Goal: Task Accomplishment & Management: Use online tool/utility

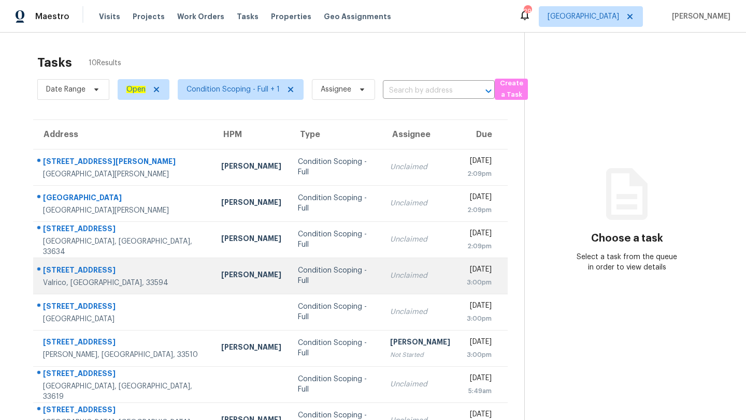
click at [396, 287] on td "Unclaimed" at bounding box center [420, 276] width 77 height 36
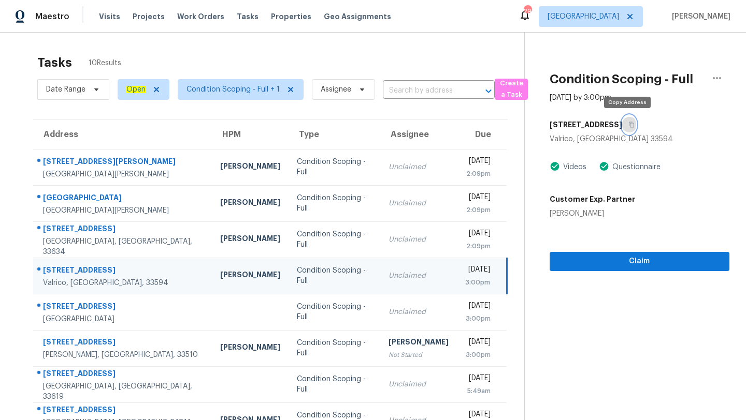
click at [630, 124] on icon "button" at bounding box center [631, 125] width 6 height 6
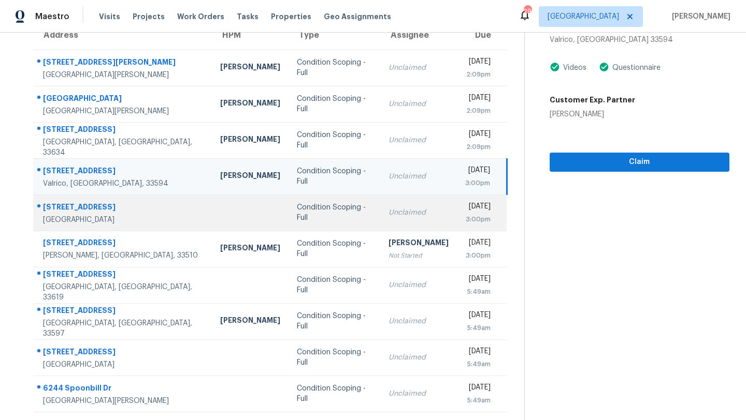
click at [388, 213] on div "Unclaimed" at bounding box center [418, 213] width 60 height 10
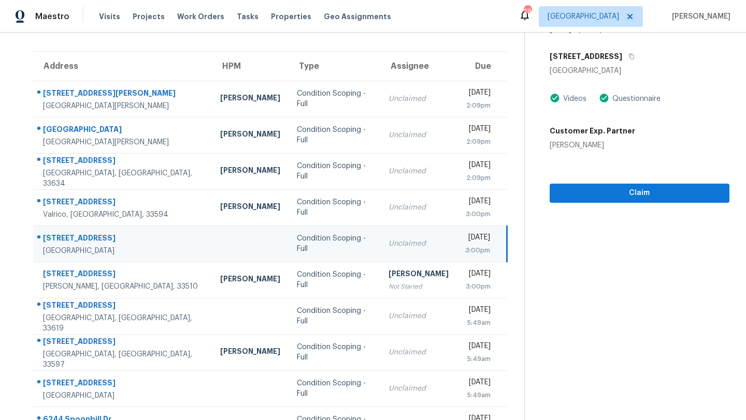
scroll to position [28, 0]
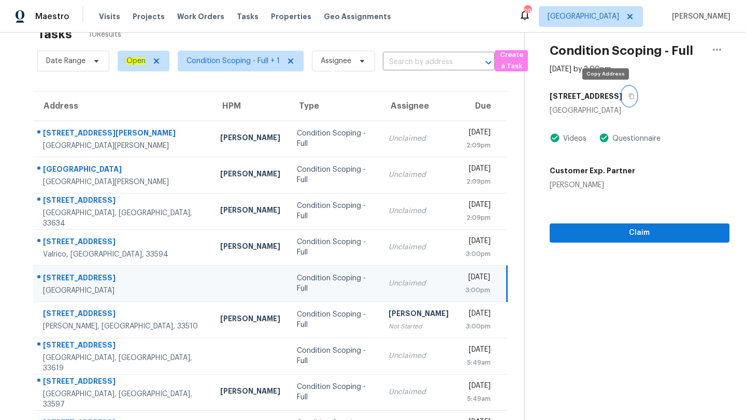
click at [628, 96] on icon "button" at bounding box center [631, 96] width 6 height 6
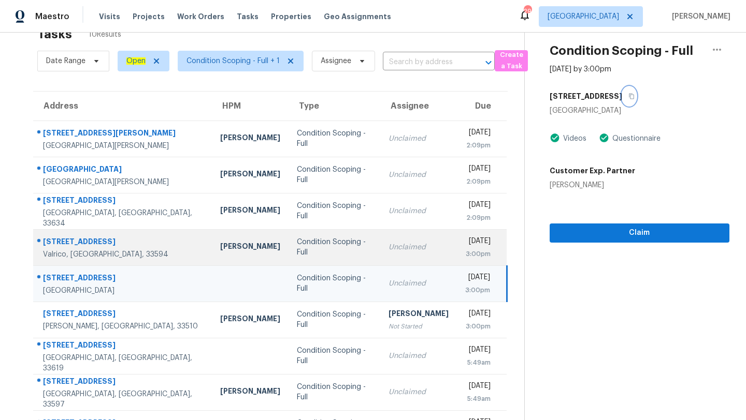
scroll to position [99, 0]
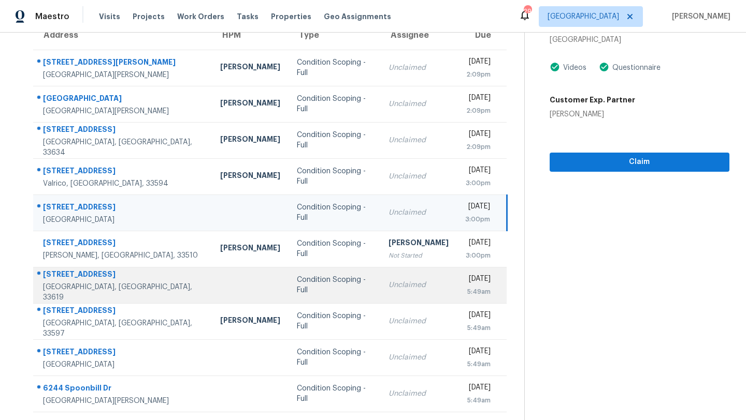
click at [309, 286] on div "Condition Scoping - Full" at bounding box center [334, 285] width 75 height 21
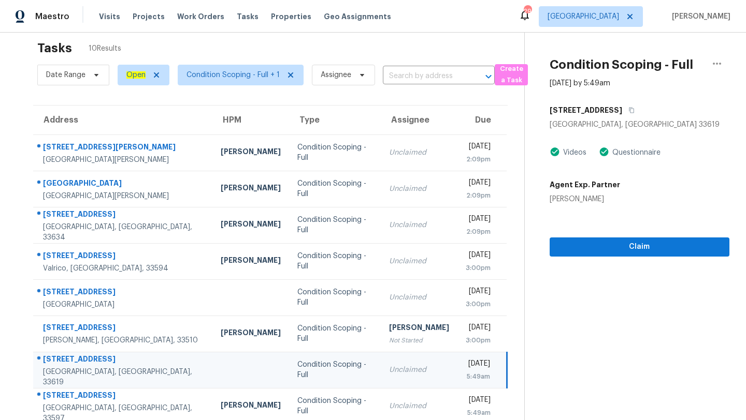
scroll to position [0, 0]
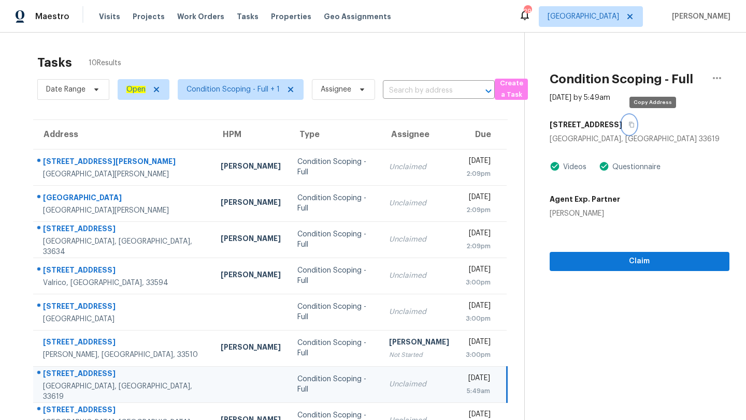
click at [634, 127] on icon "button" at bounding box center [631, 125] width 6 height 6
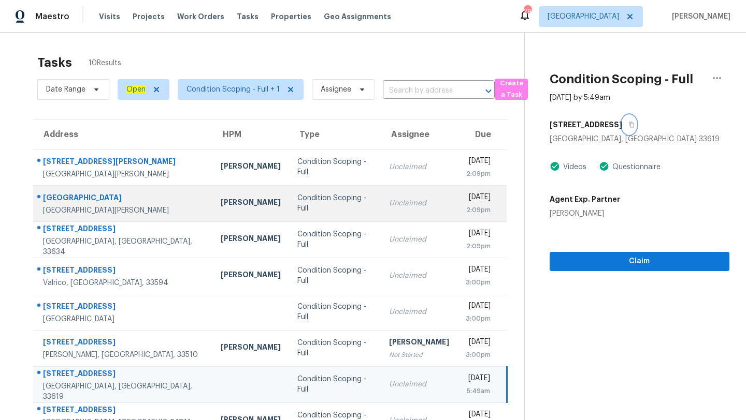
scroll to position [99, 0]
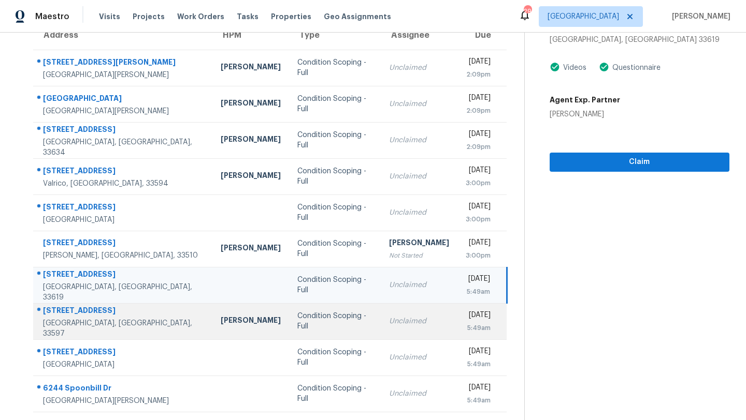
click at [381, 314] on td "Unclaimed" at bounding box center [419, 321] width 77 height 36
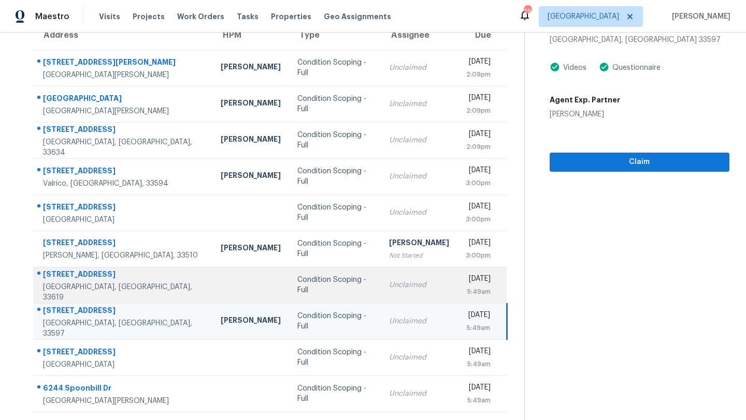
click at [289, 269] on td "Condition Scoping - Full" at bounding box center [335, 285] width 92 height 36
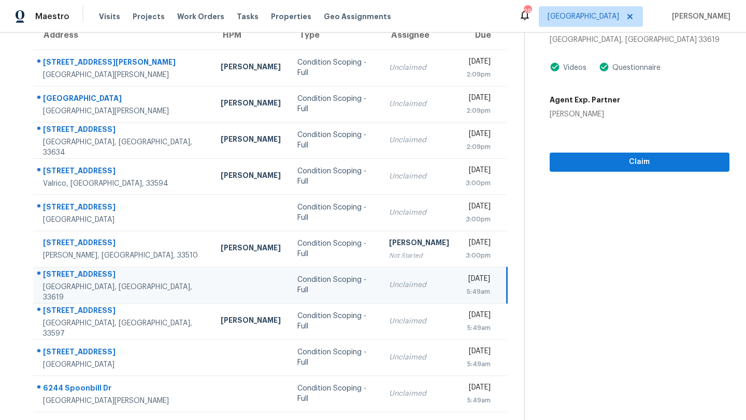
scroll to position [55, 0]
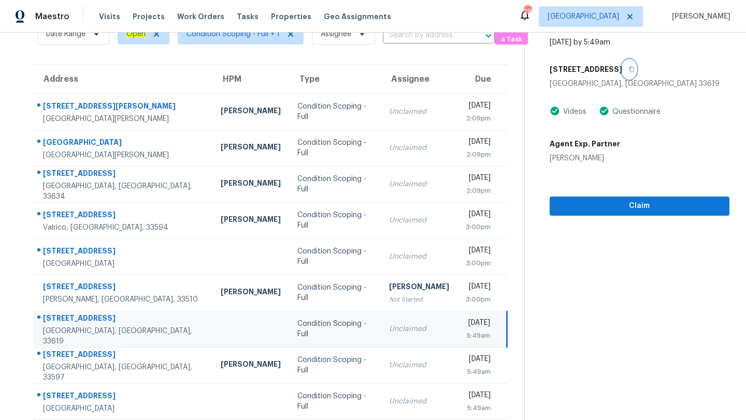
click at [634, 70] on icon "button" at bounding box center [631, 69] width 6 height 6
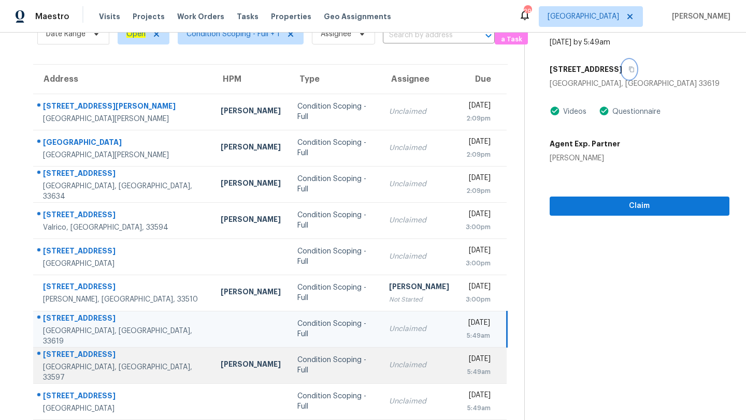
scroll to position [99, 0]
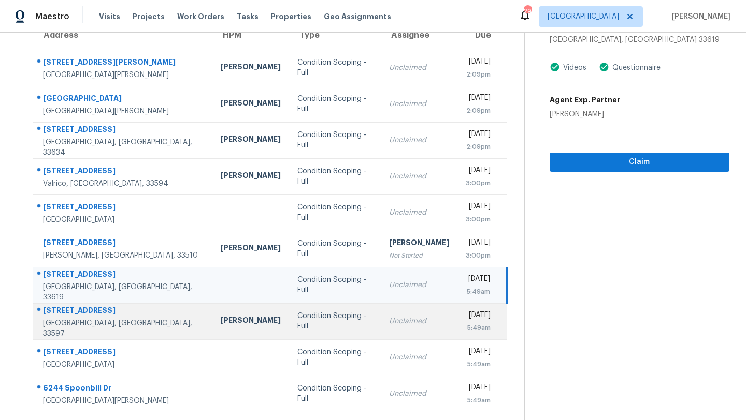
click at [381, 329] on td "Unclaimed" at bounding box center [419, 321] width 77 height 36
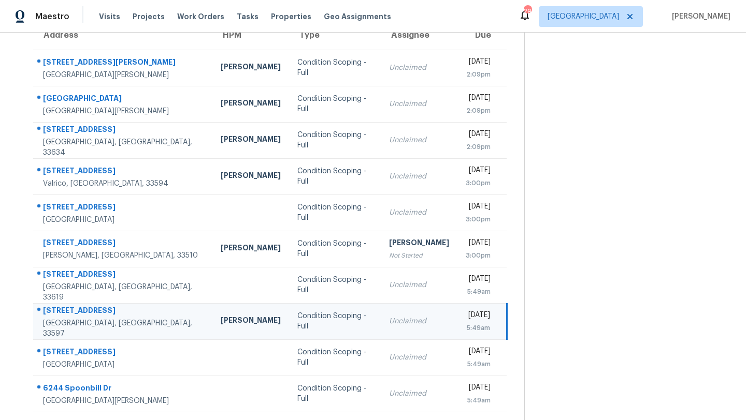
scroll to position [0, 0]
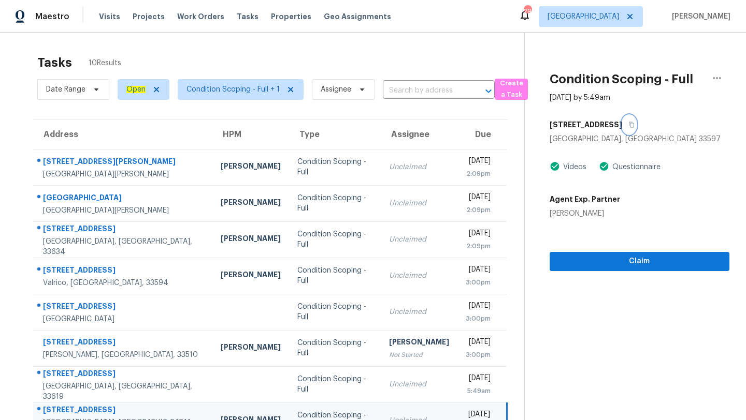
click at [628, 124] on icon "button" at bounding box center [631, 125] width 6 height 6
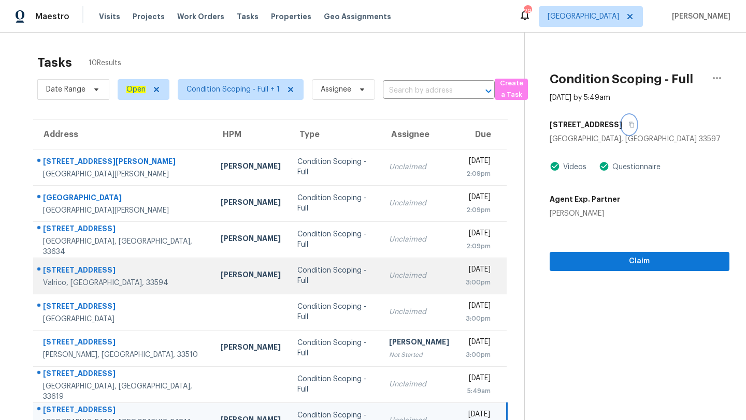
scroll to position [99, 0]
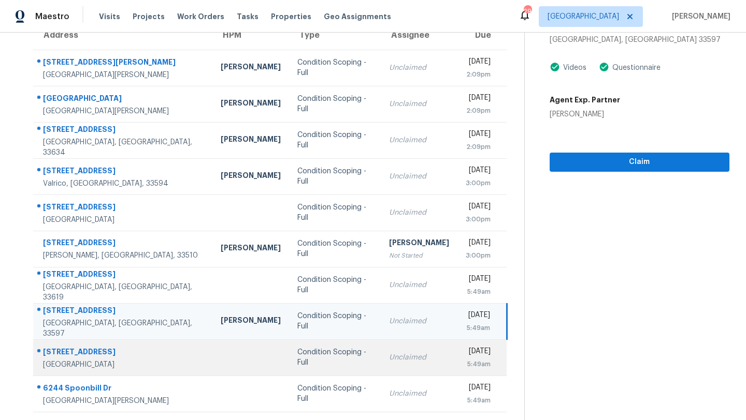
click at [381, 349] on td "Unclaimed" at bounding box center [419, 358] width 77 height 36
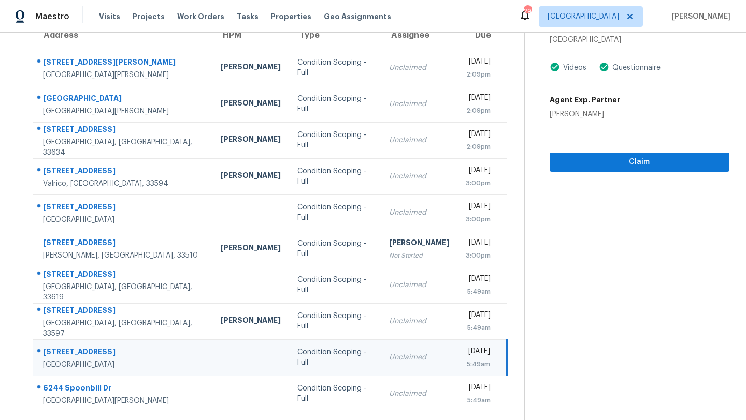
scroll to position [63, 0]
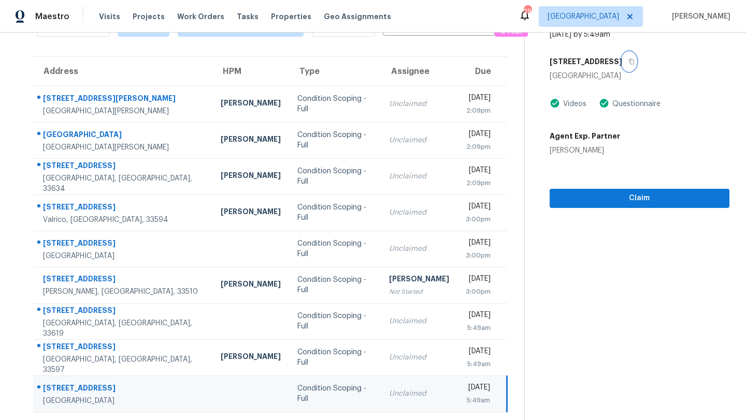
click at [632, 60] on icon "button" at bounding box center [631, 62] width 6 height 6
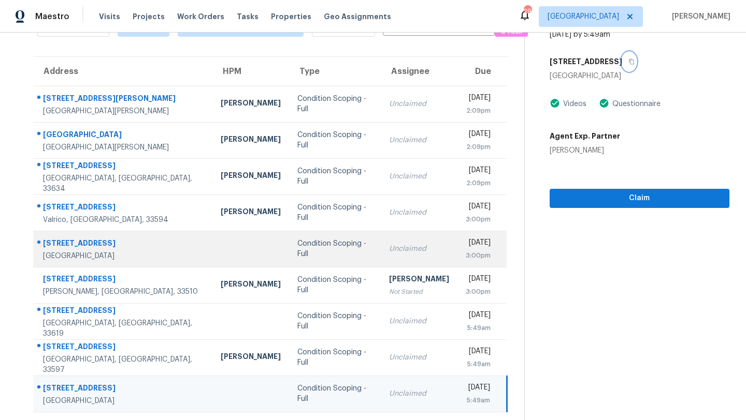
scroll to position [99, 0]
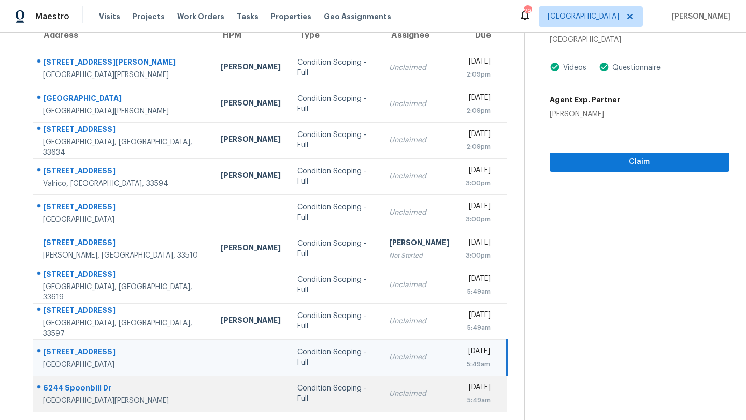
click at [322, 399] on td "Condition Scoping - Full" at bounding box center [335, 394] width 92 height 36
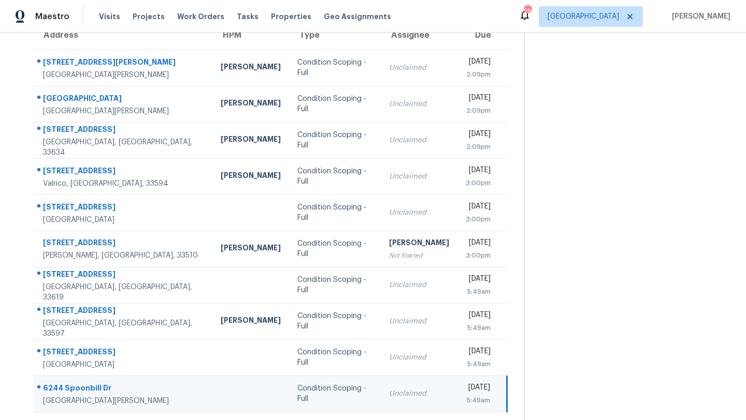
scroll to position [0, 0]
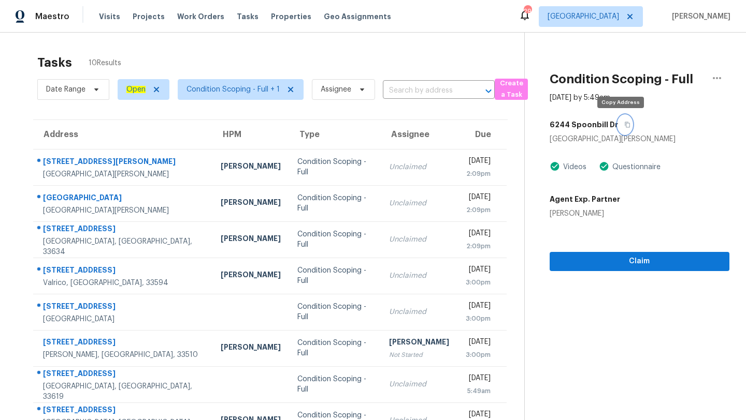
click at [621, 128] on button "button" at bounding box center [625, 124] width 14 height 19
click at [111, 14] on span "Visits" at bounding box center [109, 16] width 21 height 10
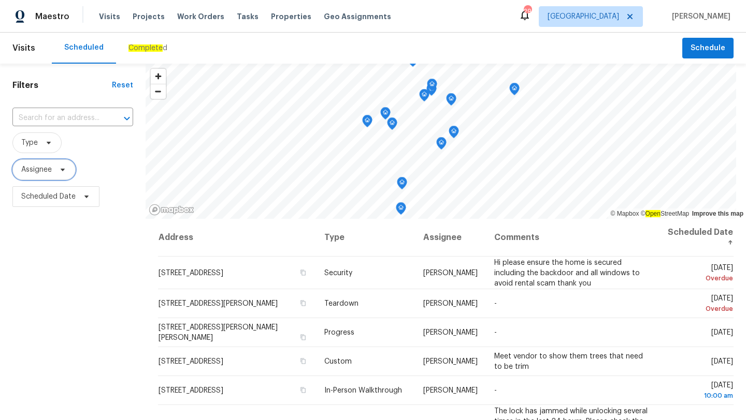
click at [38, 168] on span "Assignee" at bounding box center [36, 170] width 31 height 10
click at [35, 141] on span "Type" at bounding box center [29, 143] width 17 height 10
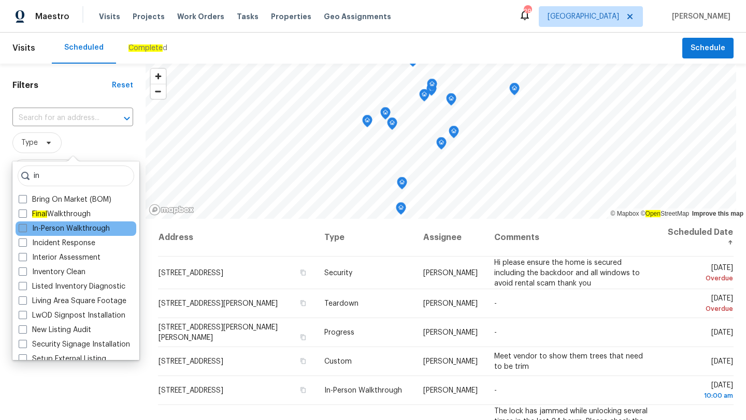
type input "in"
click at [79, 226] on label "In-Person Walkthrough" at bounding box center [64, 229] width 91 height 10
click at [25, 226] on input "In-Person Walkthrough" at bounding box center [22, 227] width 7 height 7
checkbox input "true"
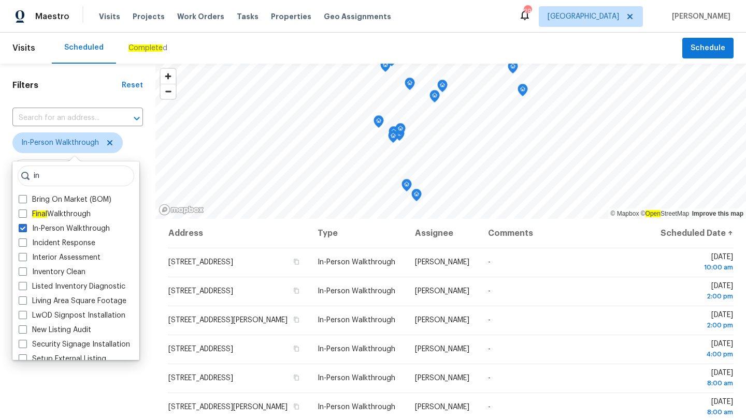
click at [54, 396] on div "Filters Reset ​ In-Person Walkthrough Assignee Scheduled Date" at bounding box center [77, 310] width 155 height 492
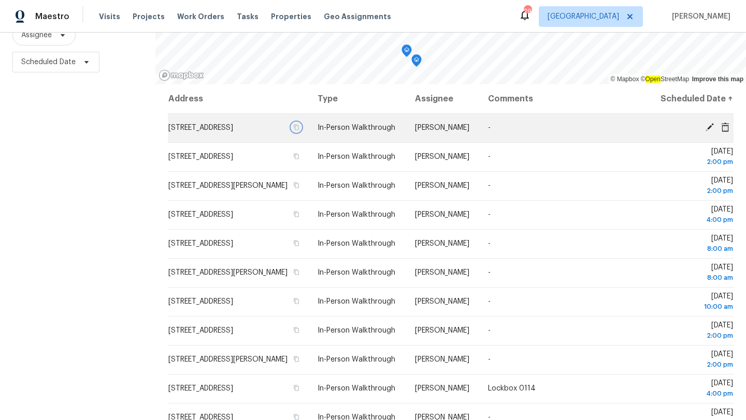
click at [299, 130] on icon "button" at bounding box center [296, 127] width 6 height 6
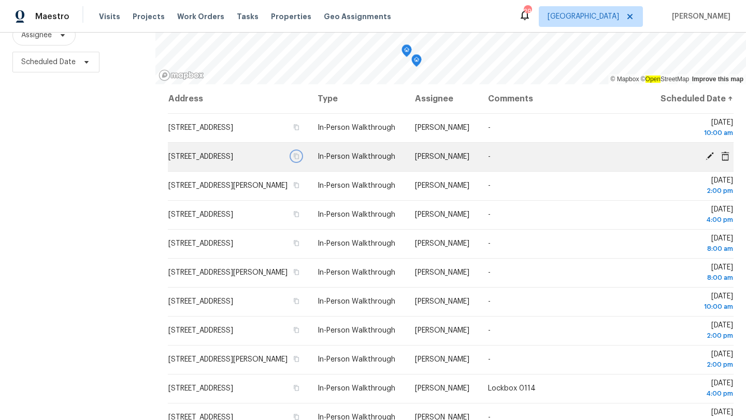
click at [299, 159] on icon "button" at bounding box center [296, 156] width 6 height 6
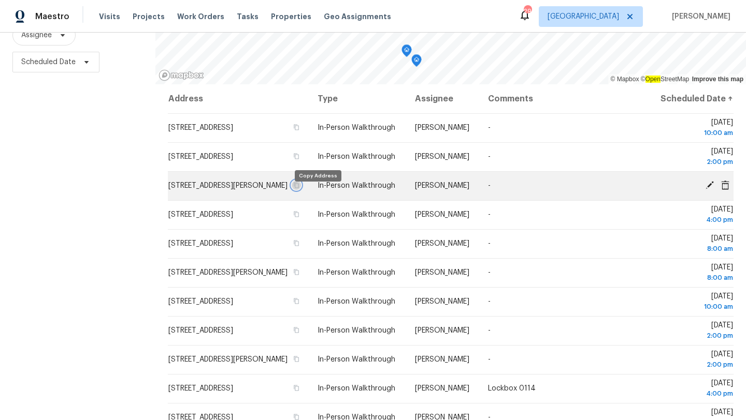
click at [299, 188] on icon "button" at bounding box center [296, 185] width 6 height 6
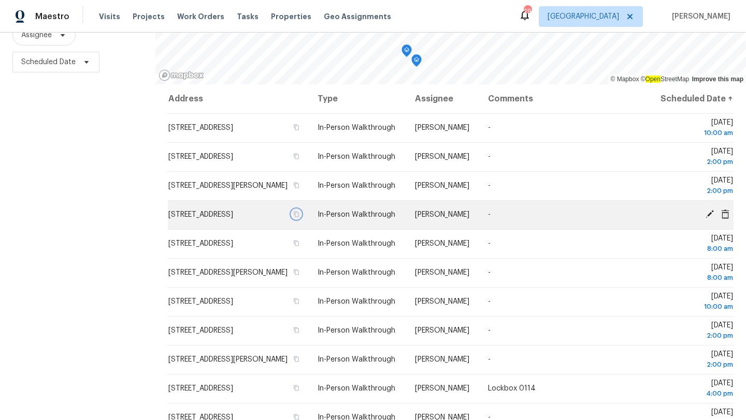
click at [299, 217] on icon "button" at bounding box center [296, 214] width 6 height 6
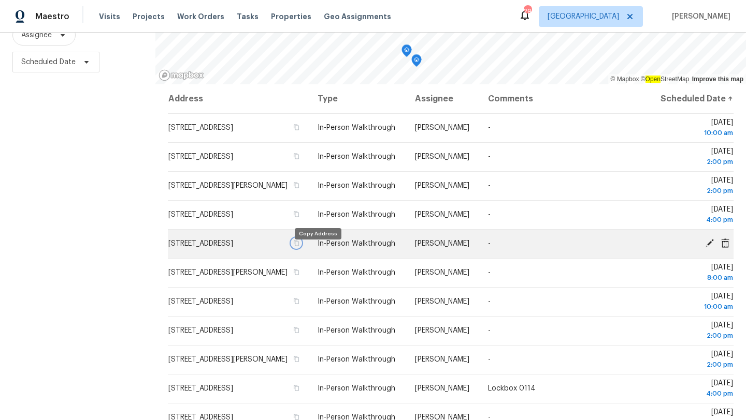
click at [299, 246] on icon "button" at bounding box center [296, 243] width 6 height 6
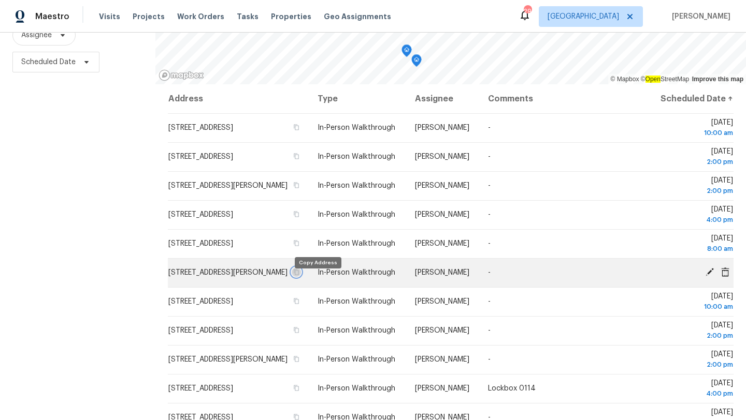
click at [299, 275] on icon "button" at bounding box center [296, 273] width 5 height 6
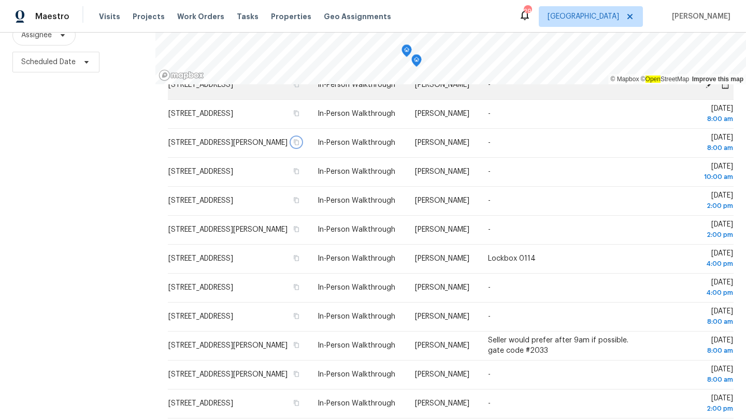
scroll to position [139, 0]
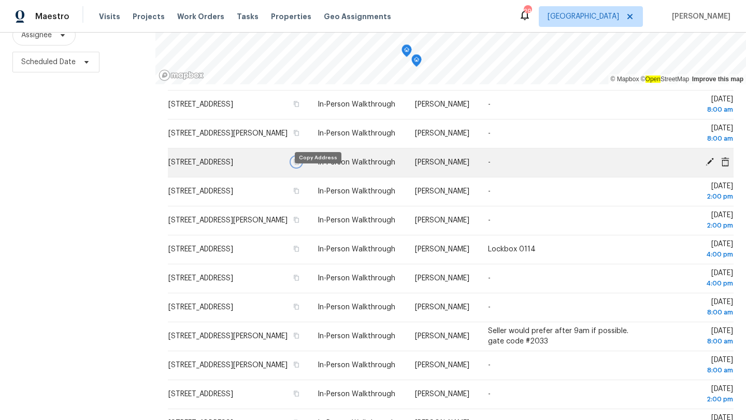
click at [301, 167] on button "button" at bounding box center [295, 161] width 9 height 9
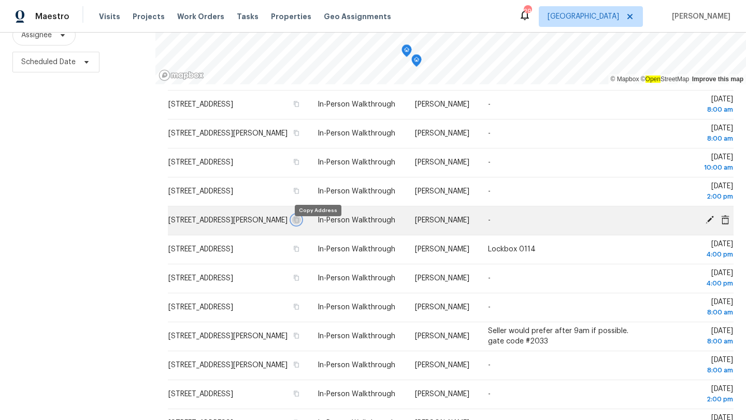
click at [299, 223] on icon "button" at bounding box center [296, 220] width 6 height 6
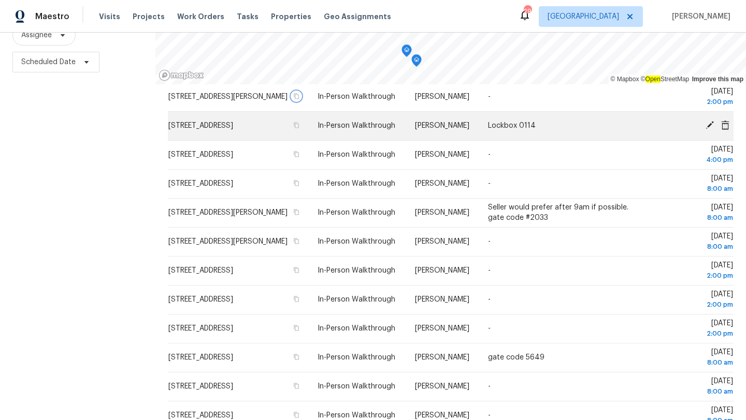
scroll to position [270, 0]
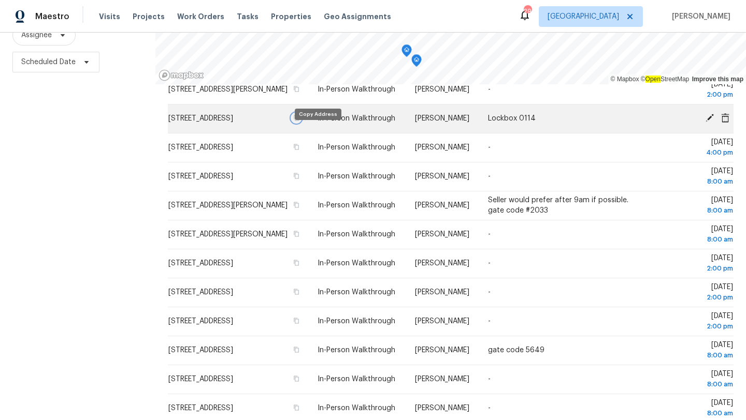
click at [299, 121] on icon "button" at bounding box center [296, 118] width 6 height 6
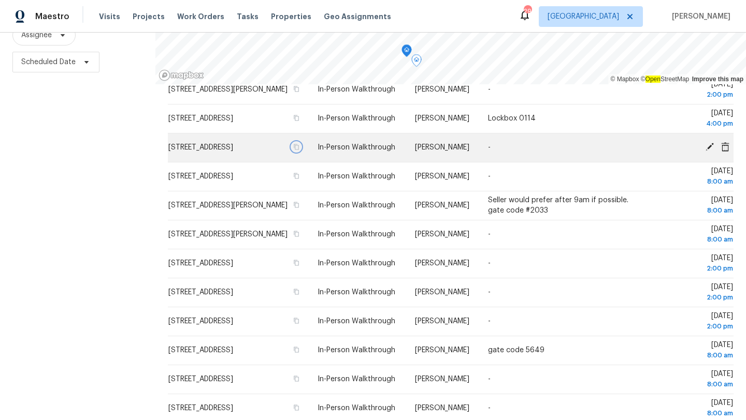
click at [299, 150] on icon "button" at bounding box center [296, 147] width 6 height 6
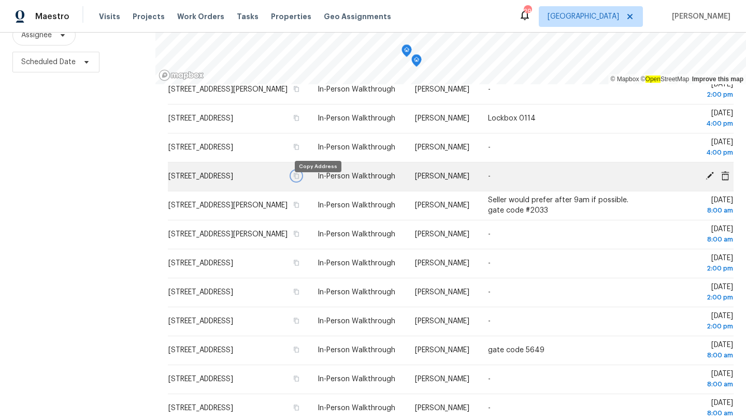
click at [299, 179] on icon "button" at bounding box center [296, 176] width 5 height 6
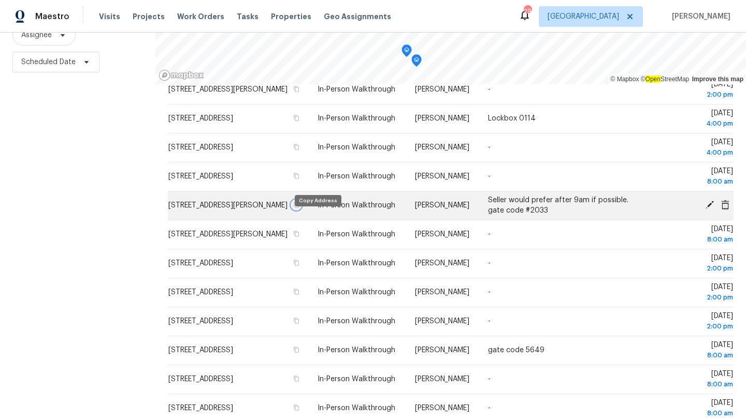
click at [299, 208] on icon "button" at bounding box center [296, 205] width 5 height 6
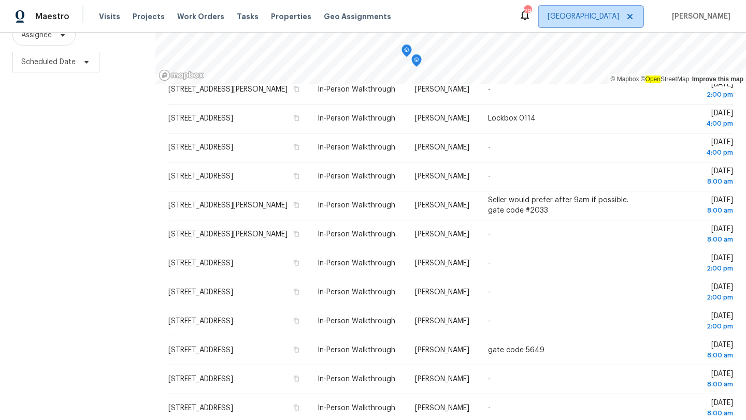
click at [614, 19] on span "[GEOGRAPHIC_DATA]" at bounding box center [582, 16] width 71 height 10
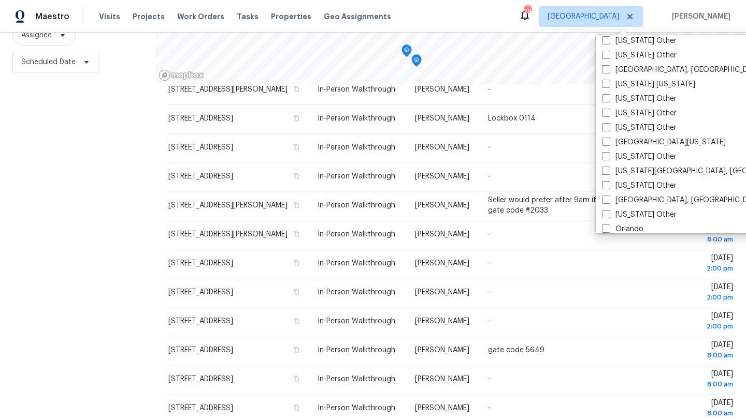
scroll to position [1114, 0]
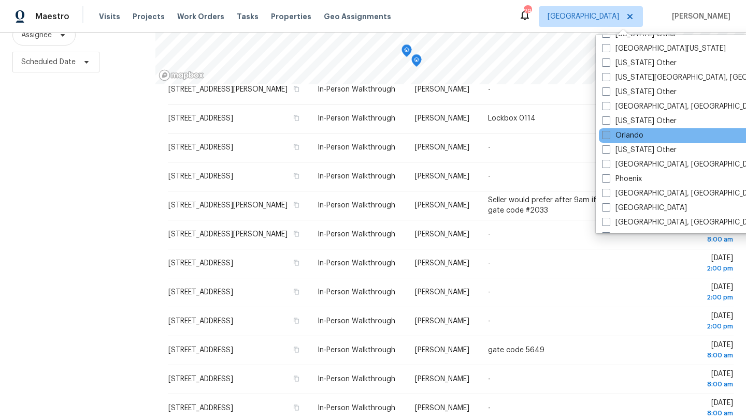
click at [620, 138] on label "Orlando" at bounding box center [622, 135] width 41 height 10
click at [608, 137] on input "Orlando" at bounding box center [605, 133] width 7 height 7
checkbox input "true"
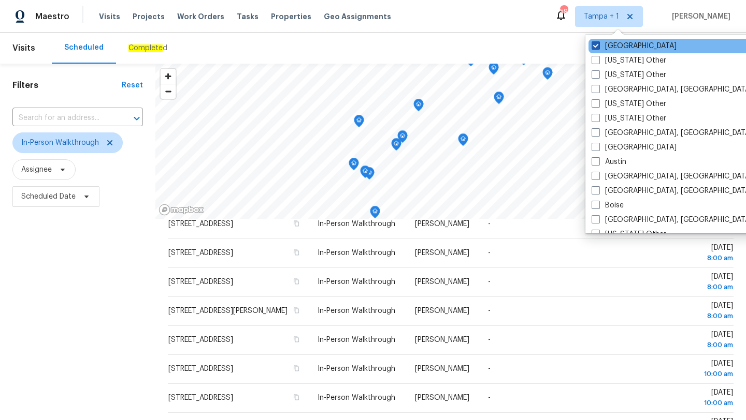
click at [613, 51] on label "[GEOGRAPHIC_DATA]" at bounding box center [633, 46] width 85 height 10
click at [598, 48] on input "[GEOGRAPHIC_DATA]" at bounding box center [594, 44] width 7 height 7
checkbox input "false"
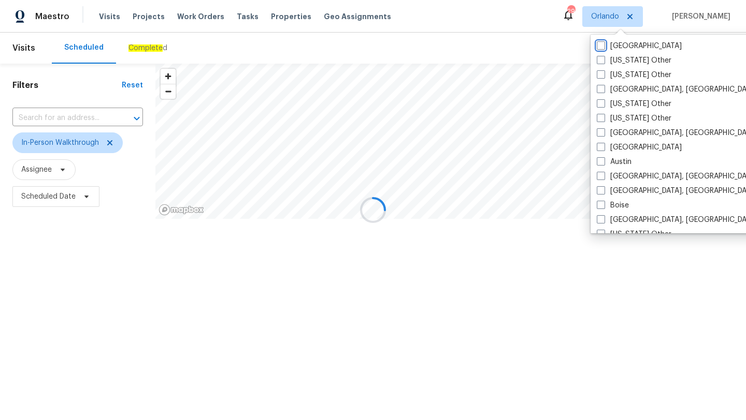
scroll to position [173, 0]
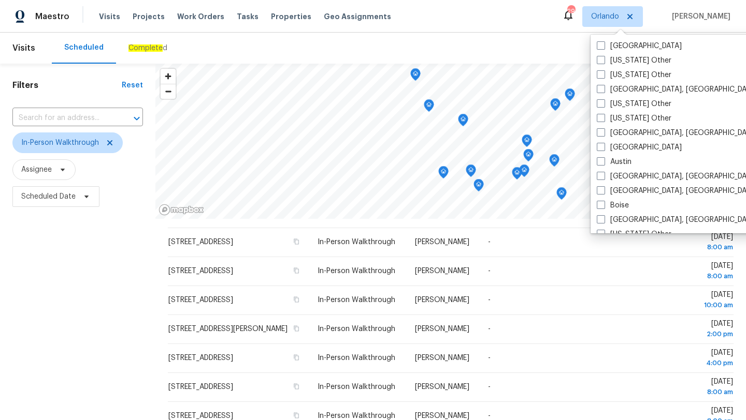
click at [355, 54] on div "Scheduled Complete d" at bounding box center [367, 48] width 630 height 31
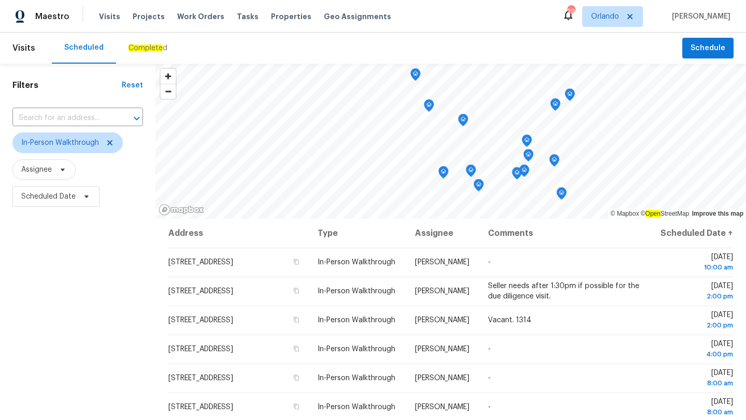
scroll to position [135, 0]
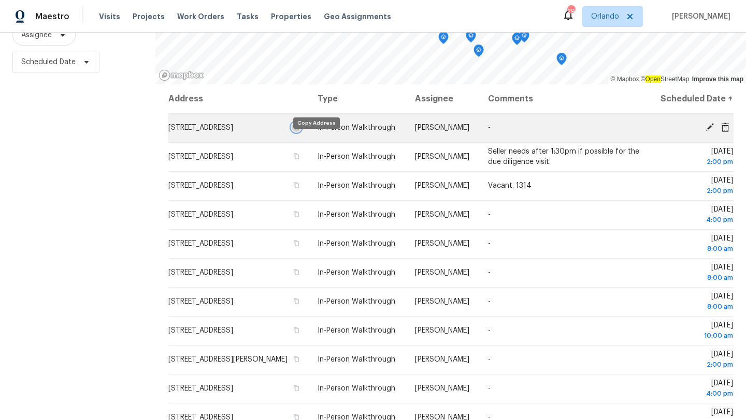
click at [299, 130] on icon "button" at bounding box center [296, 127] width 6 height 6
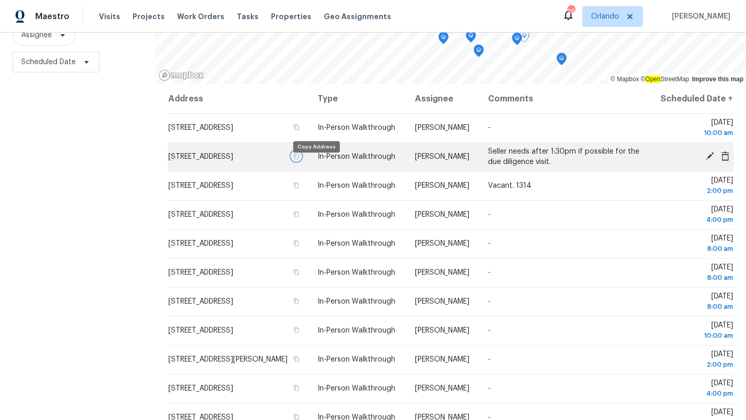
click at [299, 159] on icon "button" at bounding box center [296, 157] width 5 height 6
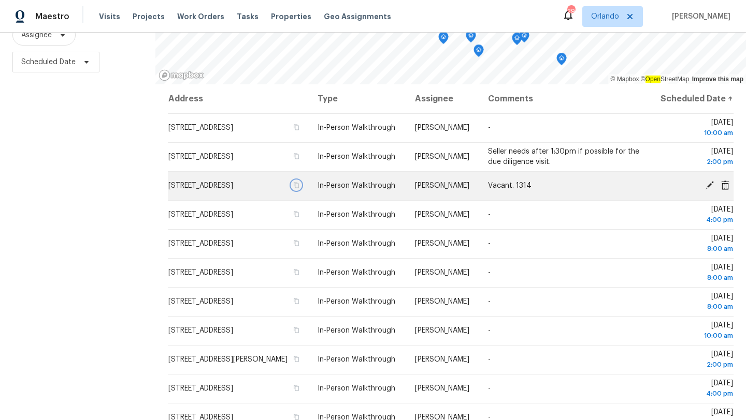
click at [299, 188] on icon "button" at bounding box center [296, 186] width 5 height 6
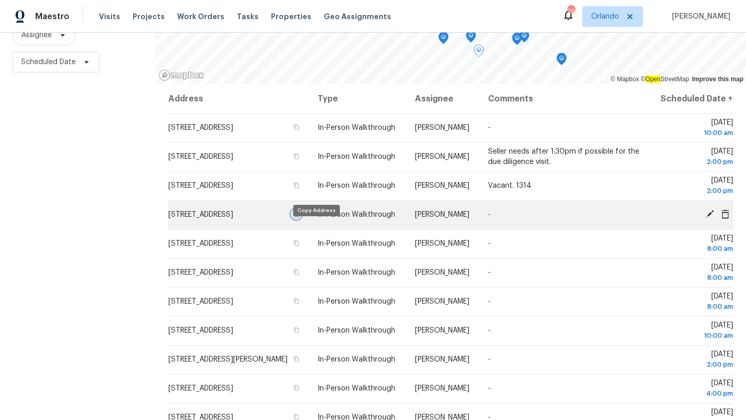
click at [299, 217] on icon "button" at bounding box center [296, 214] width 6 height 6
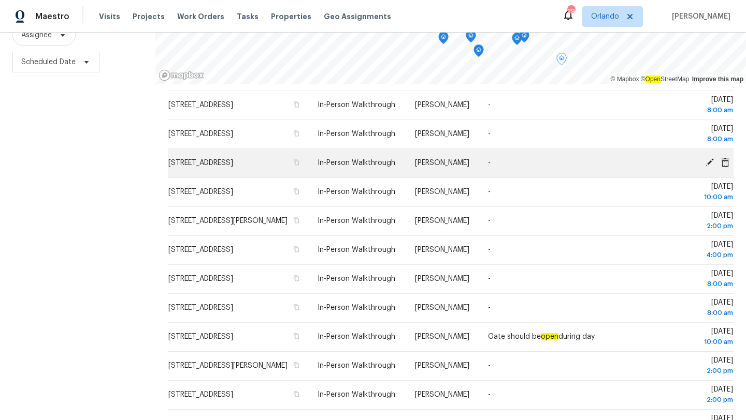
scroll to position [129, 0]
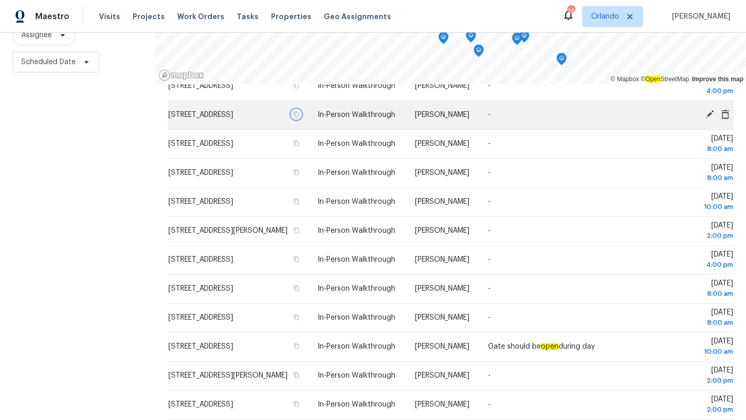
click at [299, 118] on icon "button" at bounding box center [296, 114] width 6 height 6
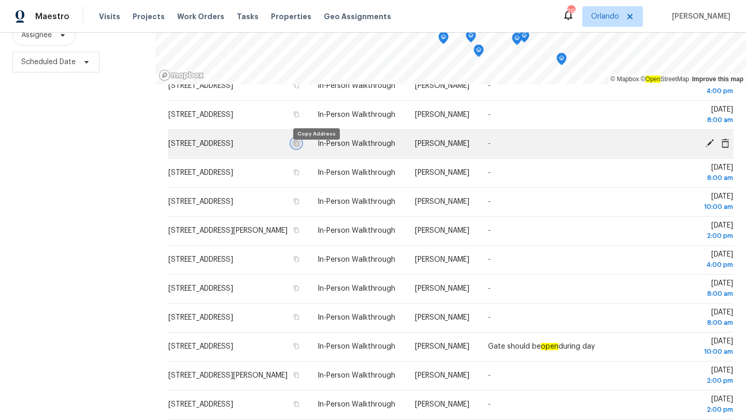
click at [299, 147] on icon "button" at bounding box center [296, 143] width 6 height 6
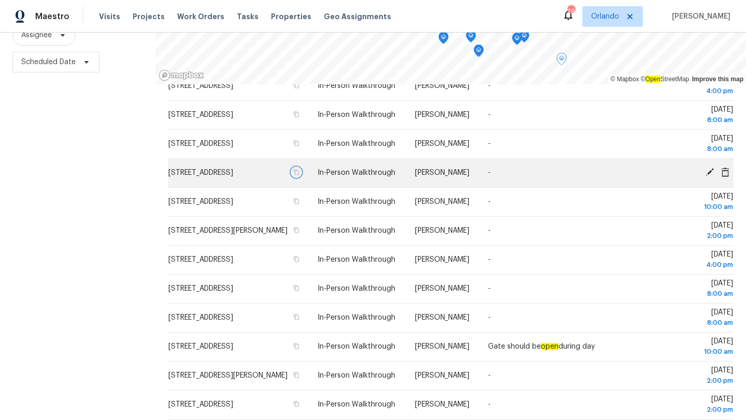
click at [299, 176] on icon "button" at bounding box center [296, 172] width 6 height 6
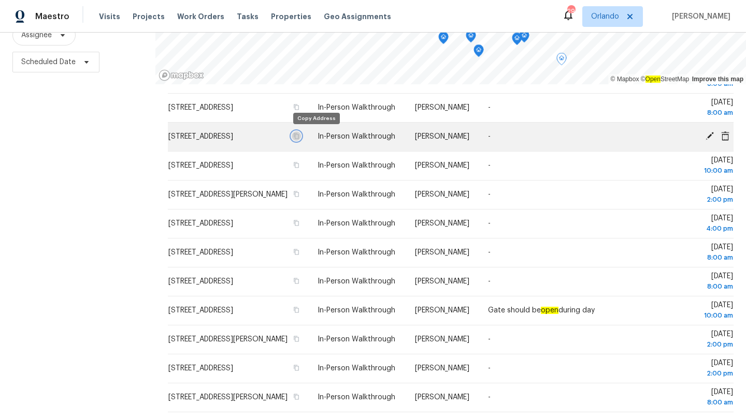
click at [299, 135] on icon "button" at bounding box center [296, 136] width 6 height 6
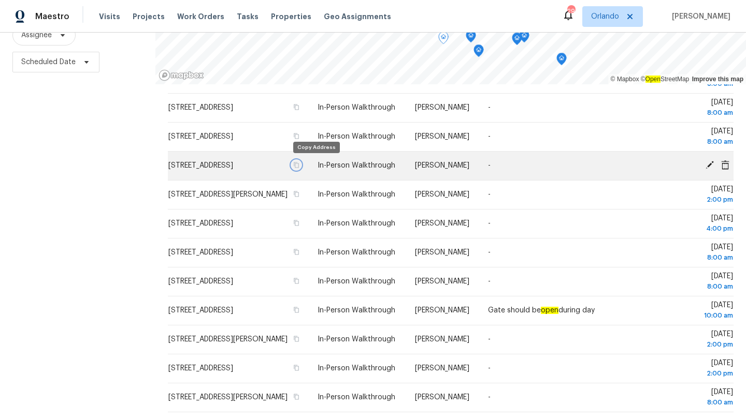
click at [299, 165] on icon "button" at bounding box center [296, 165] width 6 height 6
click at [299, 166] on icon "button" at bounding box center [296, 166] width 5 height 6
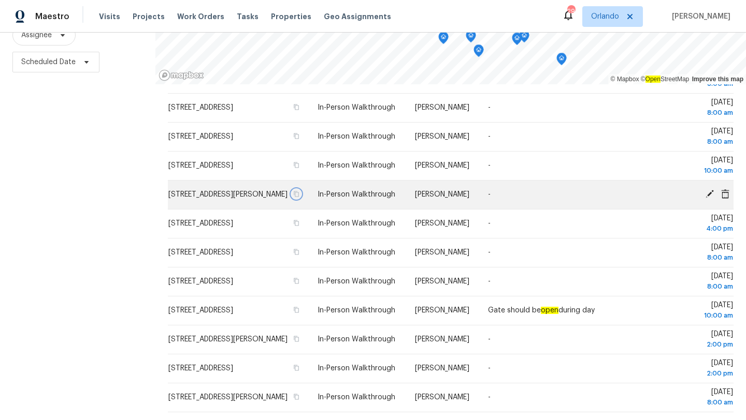
click at [299, 195] on icon "button" at bounding box center [296, 195] width 5 height 6
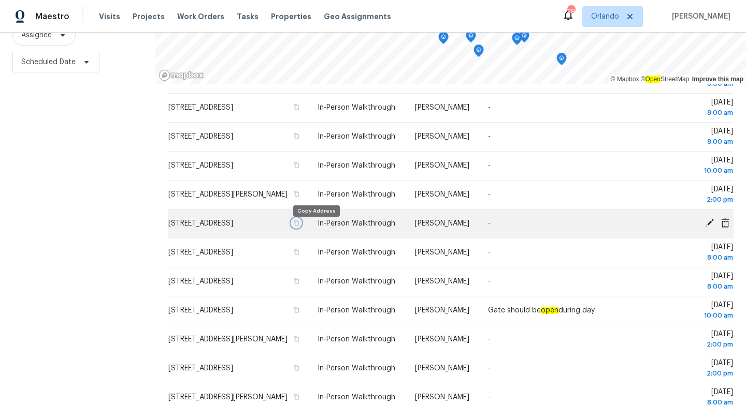
click at [299, 226] on icon "button" at bounding box center [296, 223] width 6 height 6
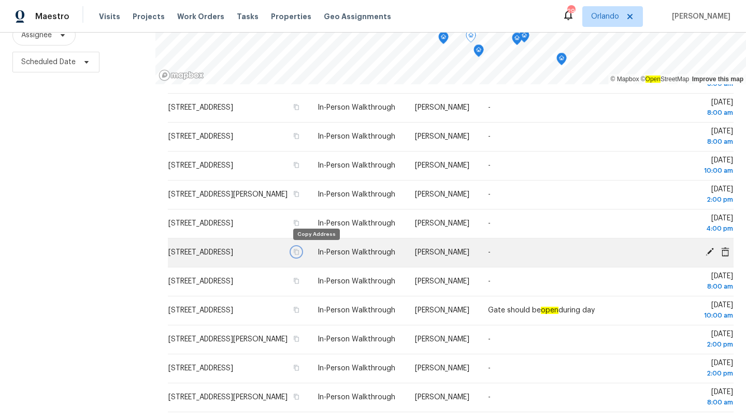
click at [299, 253] on icon "button" at bounding box center [296, 252] width 6 height 6
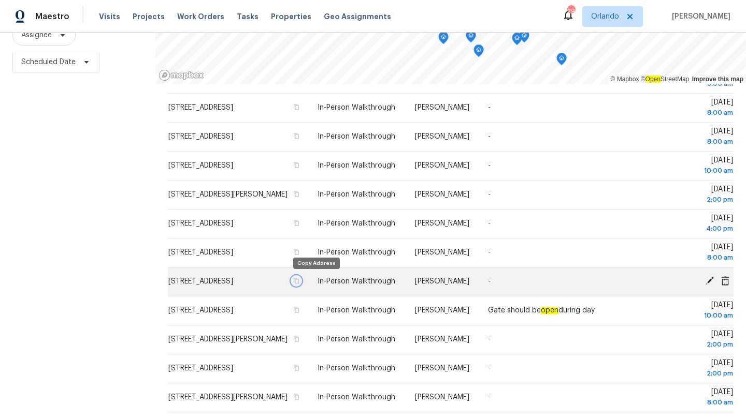
click at [299, 281] on icon "button" at bounding box center [296, 281] width 6 height 6
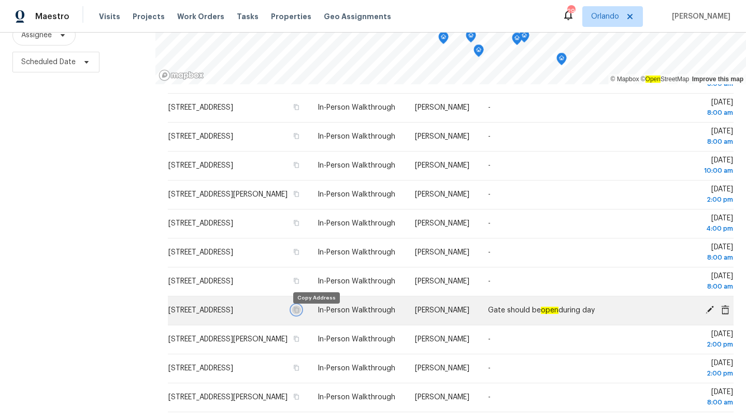
click at [299, 313] on icon "button" at bounding box center [296, 311] width 5 height 6
